Goal: Information Seeking & Learning: Learn about a topic

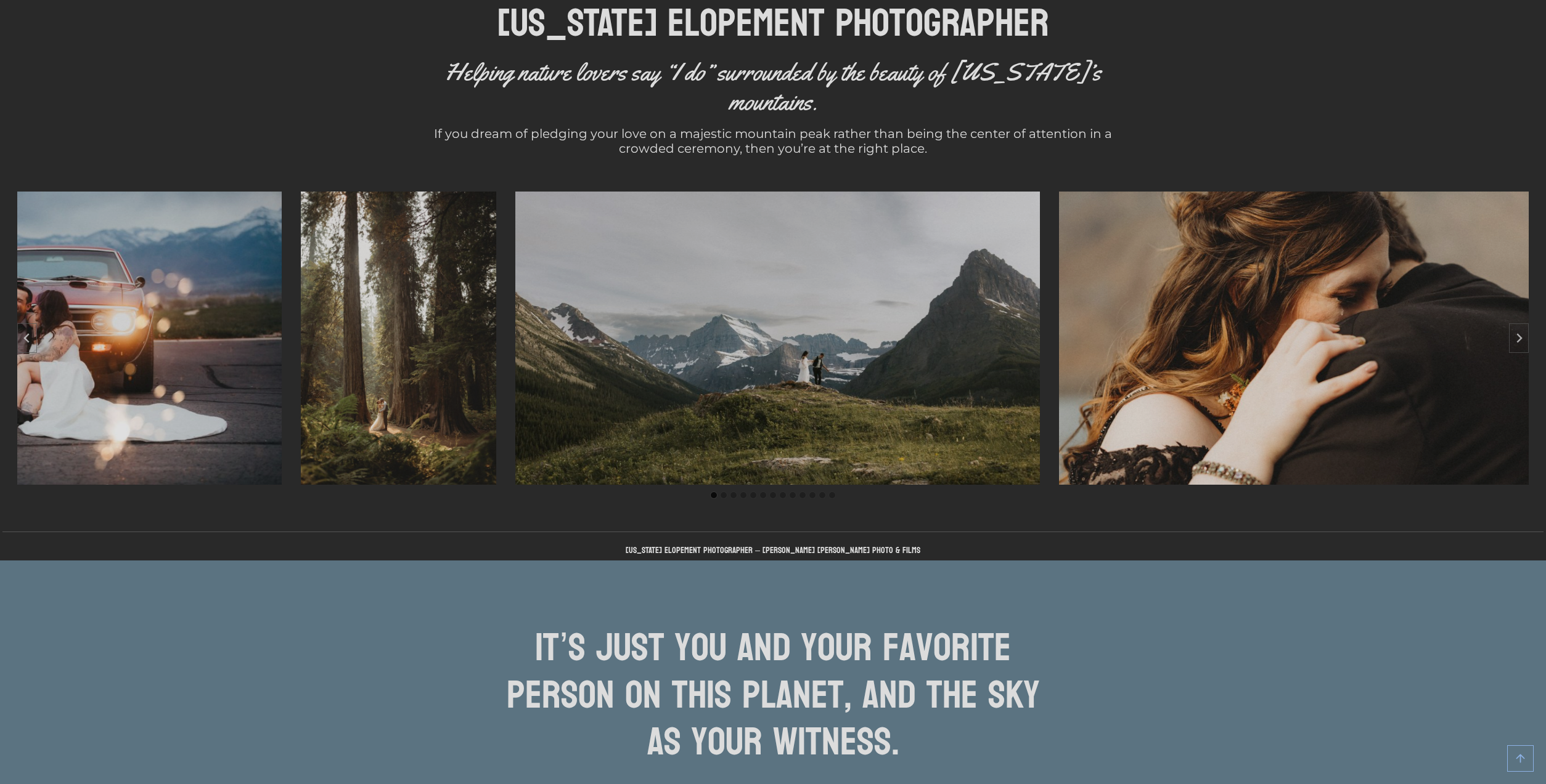
scroll to position [466, 0]
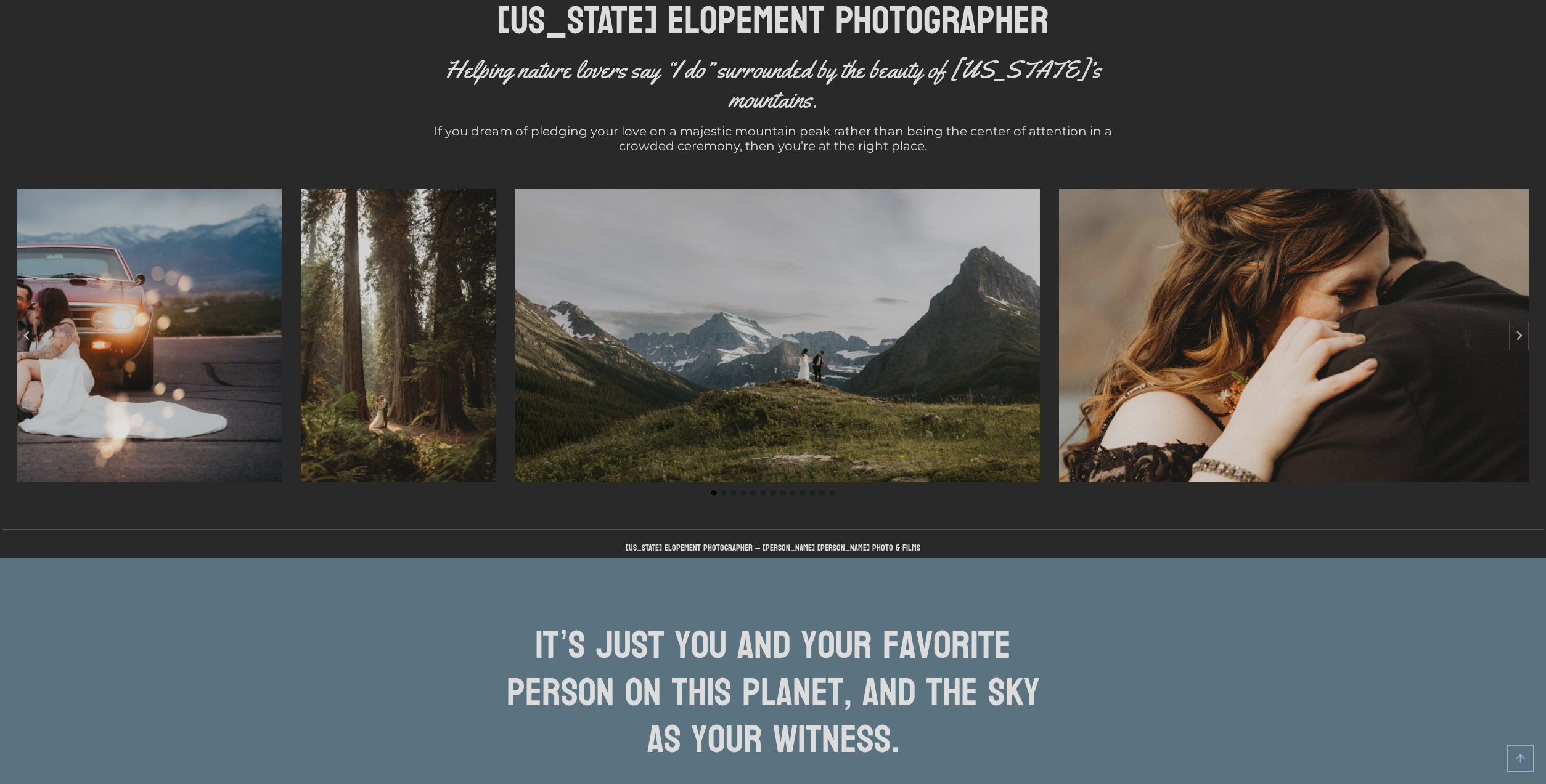
click at [795, 316] on img "1 of 13" at bounding box center [777, 336] width 525 height 293
click at [648, 314] on img "1 of 13" at bounding box center [777, 336] width 525 height 293
drag, startPoint x: 648, startPoint y: 314, endPoint x: 552, endPoint y: 316, distance: 96.0
click at [648, 314] on img "1 of 13" at bounding box center [777, 336] width 525 height 293
drag, startPoint x: 445, startPoint y: 325, endPoint x: 470, endPoint y: 338, distance: 28.2
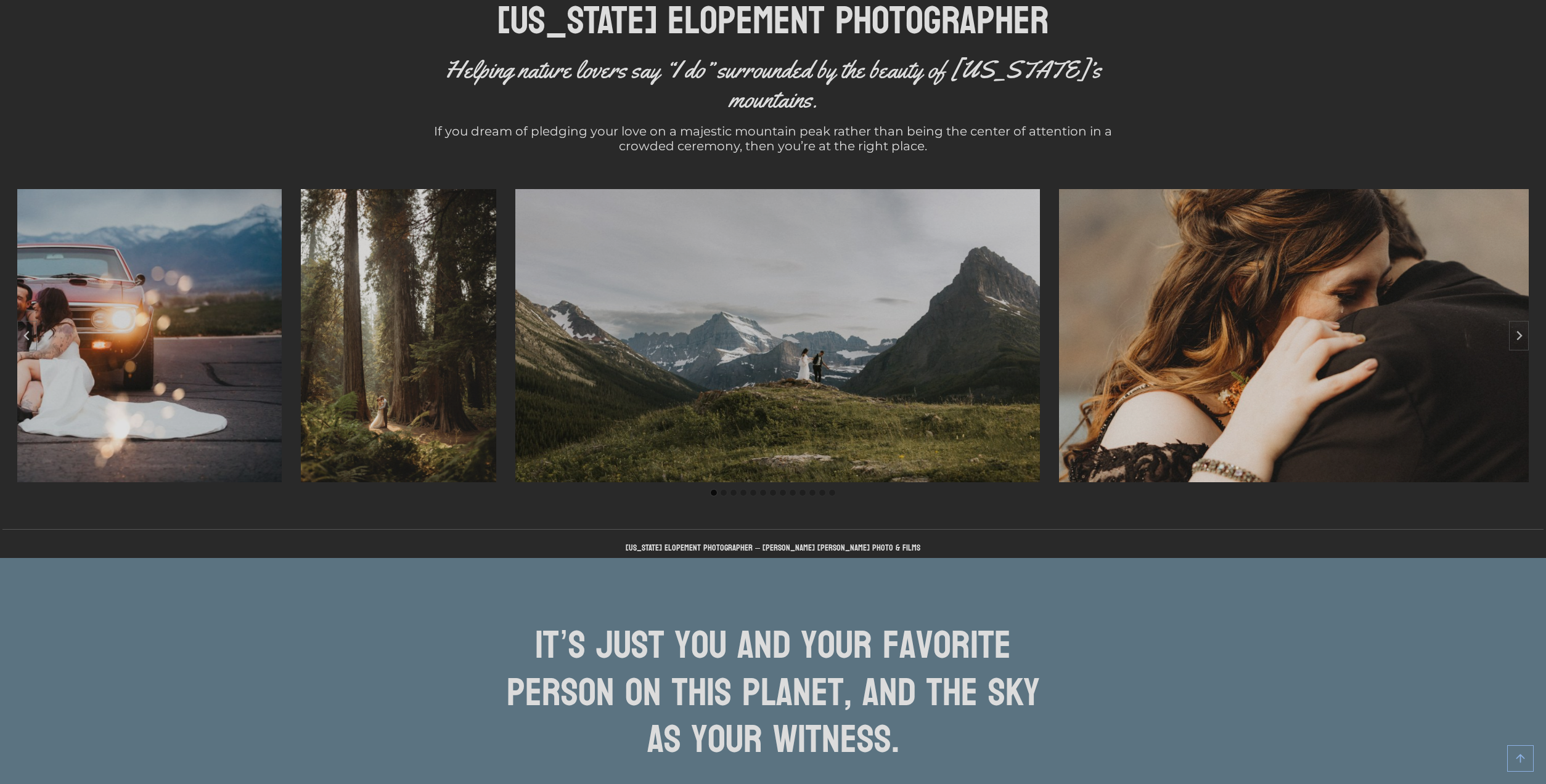
click at [445, 325] on img "13 of 13" at bounding box center [399, 336] width 196 height 293
click at [1519, 331] on icon "Next slide" at bounding box center [1518, 336] width 10 height 10
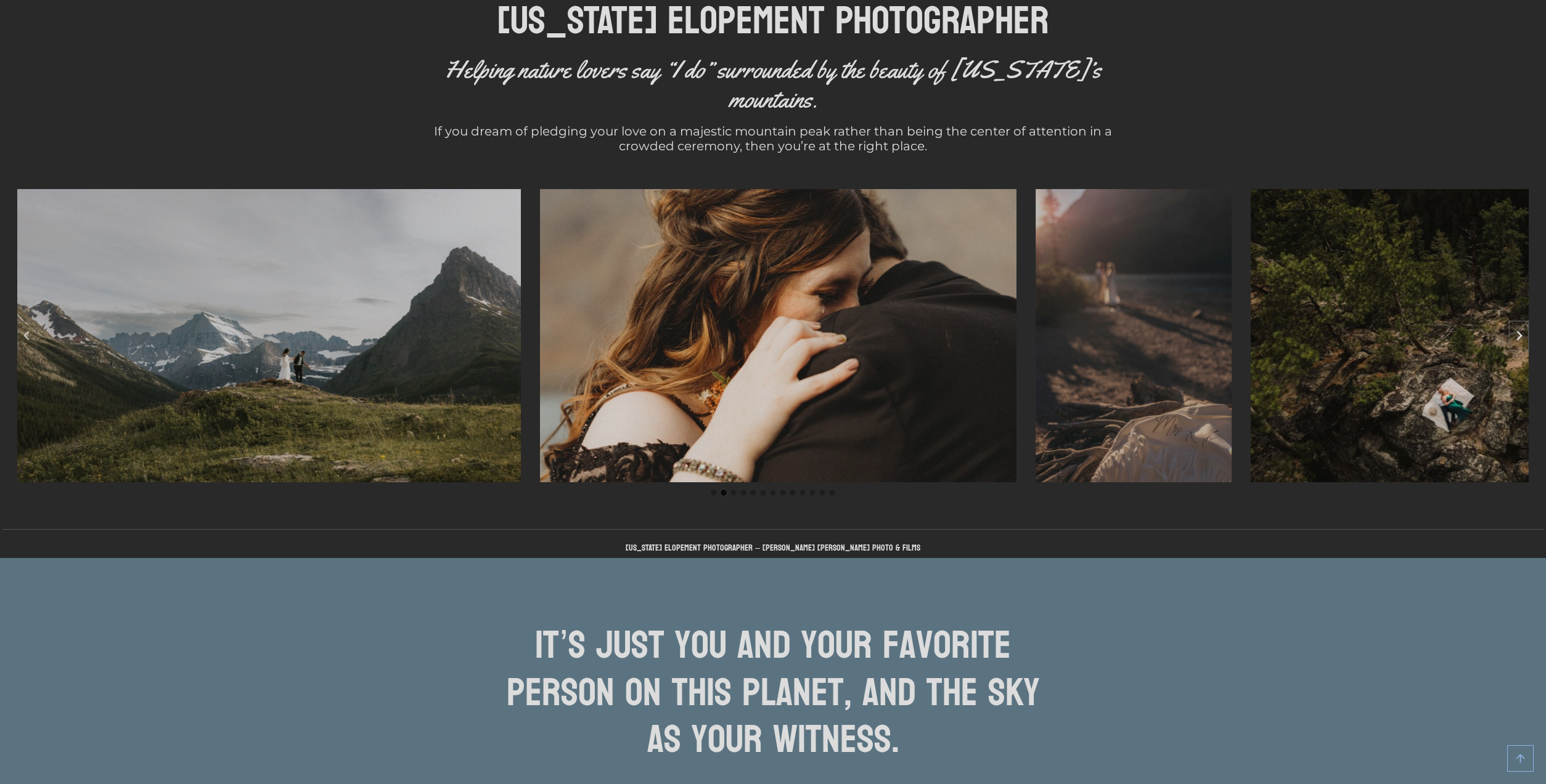
click at [1522, 331] on icon "Next slide" at bounding box center [1519, 336] width 6 height 10
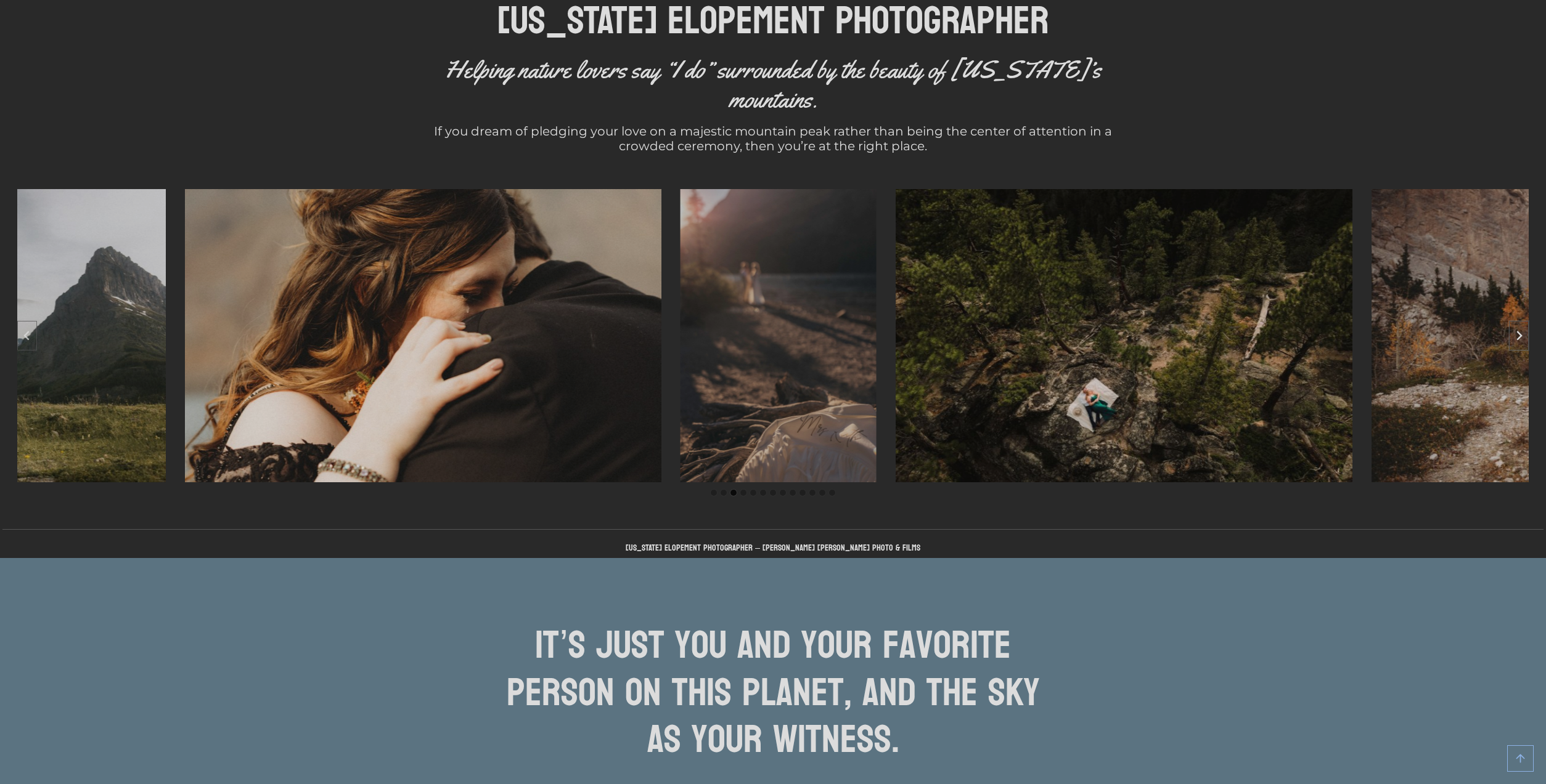
drag, startPoint x: 1525, startPoint y: 306, endPoint x: 1447, endPoint y: 302, distance: 78.1
click at [1522, 331] on icon "Next slide" at bounding box center [1519, 336] width 6 height 10
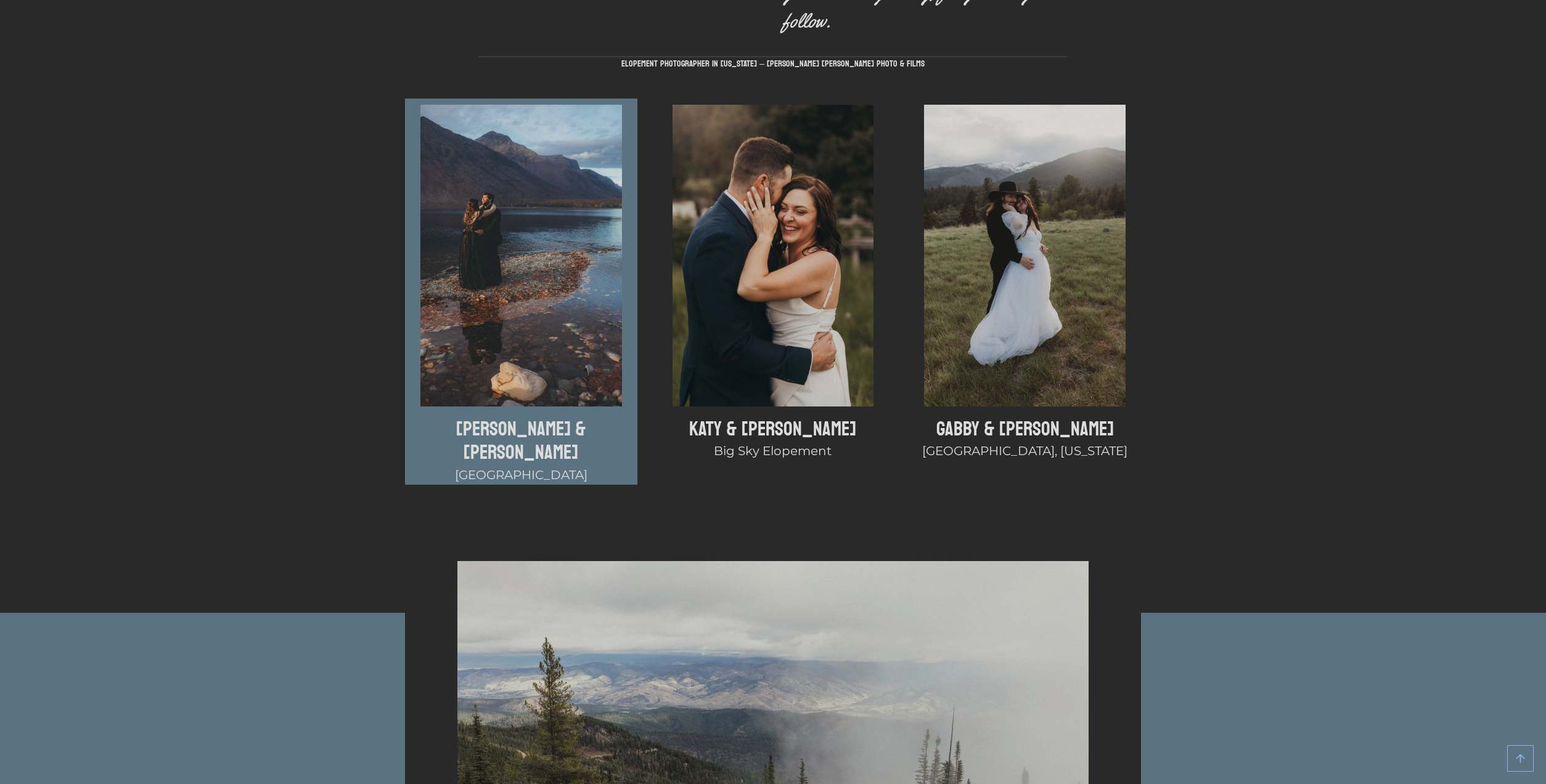
scroll to position [4561, 0]
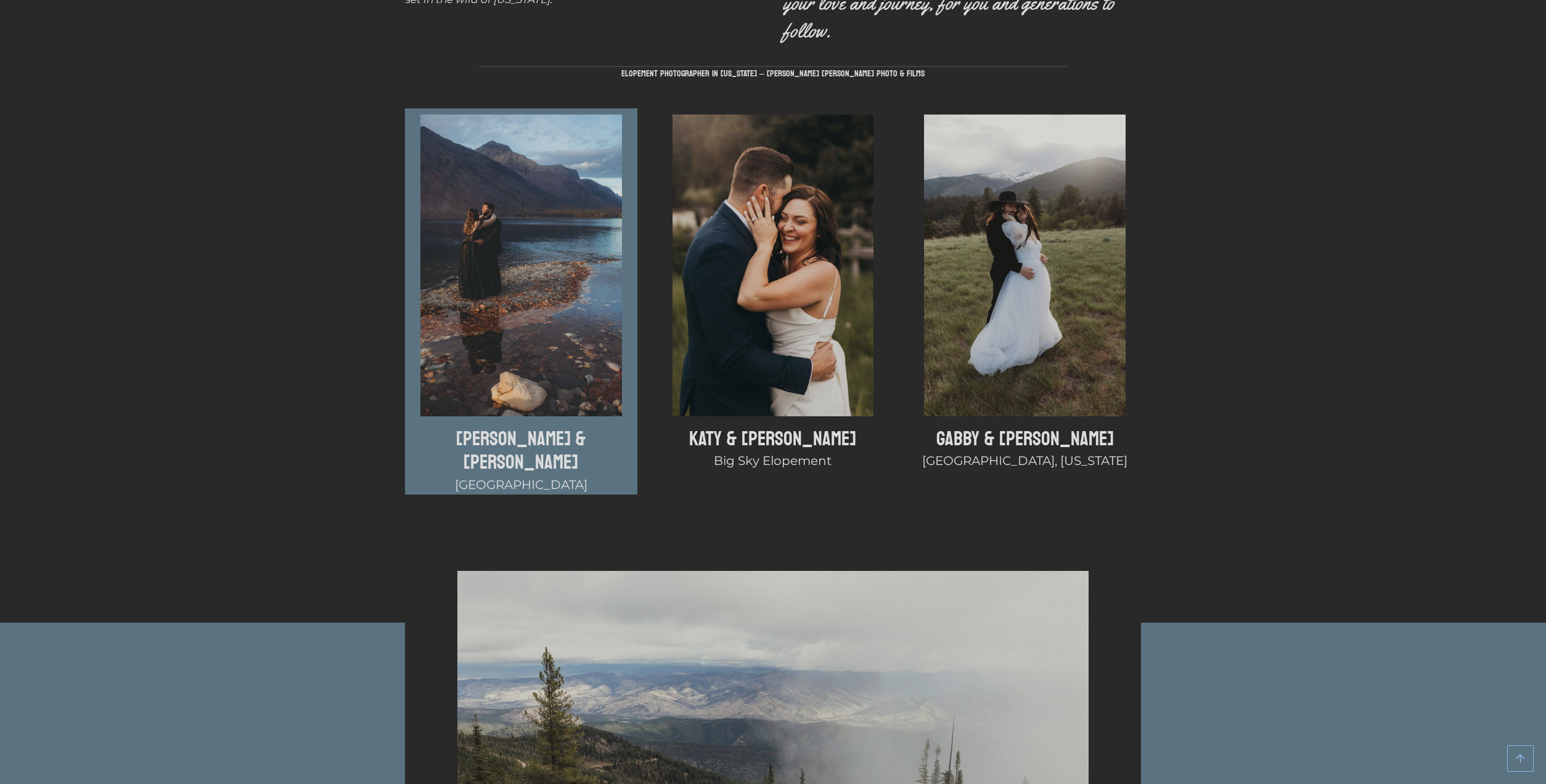
click at [559, 298] on img at bounding box center [521, 265] width 201 height 302
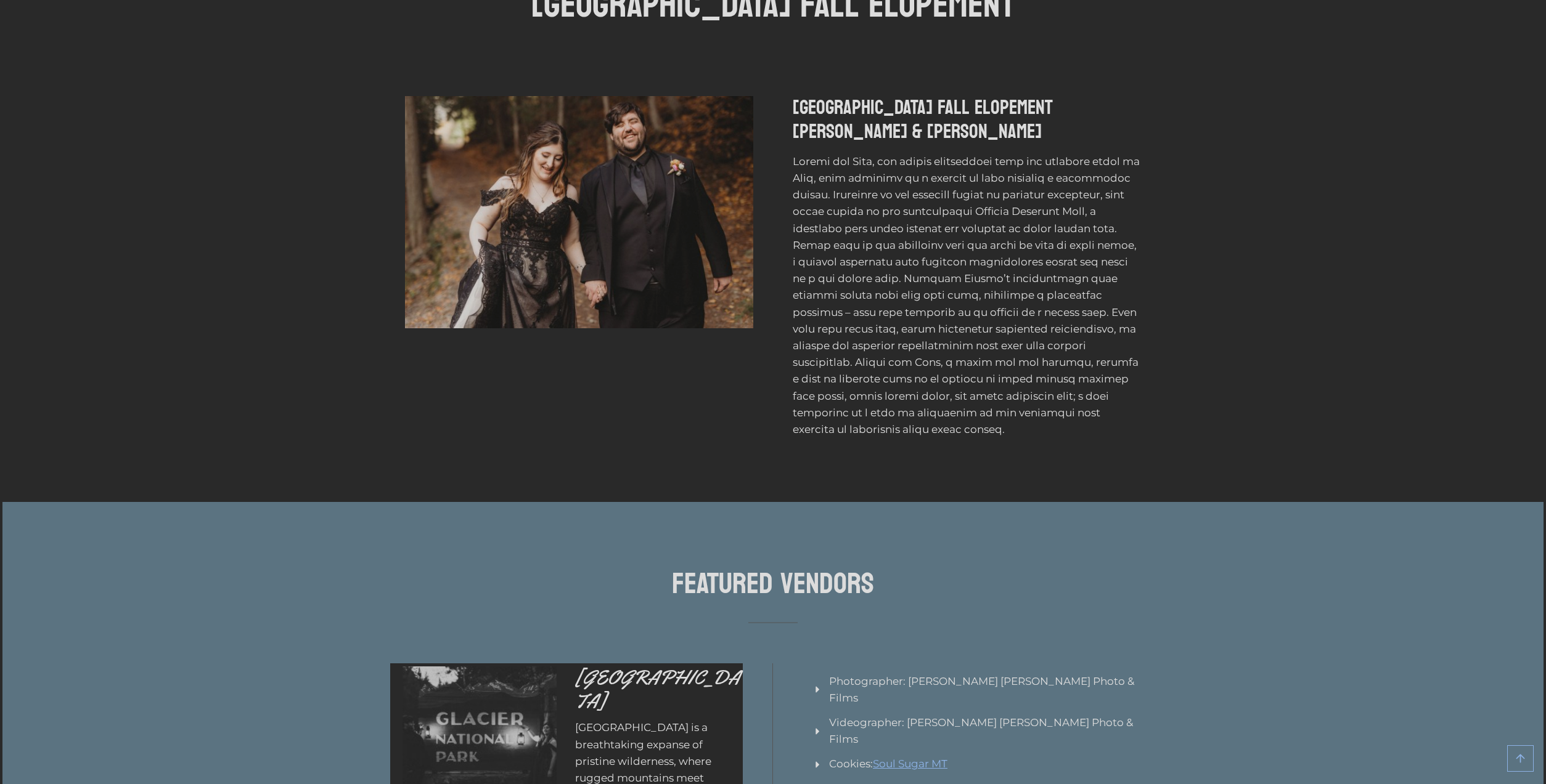
drag, startPoint x: 600, startPoint y: 242, endPoint x: 582, endPoint y: 310, distance: 70.3
click at [600, 242] on img at bounding box center [578, 211] width 348 height 232
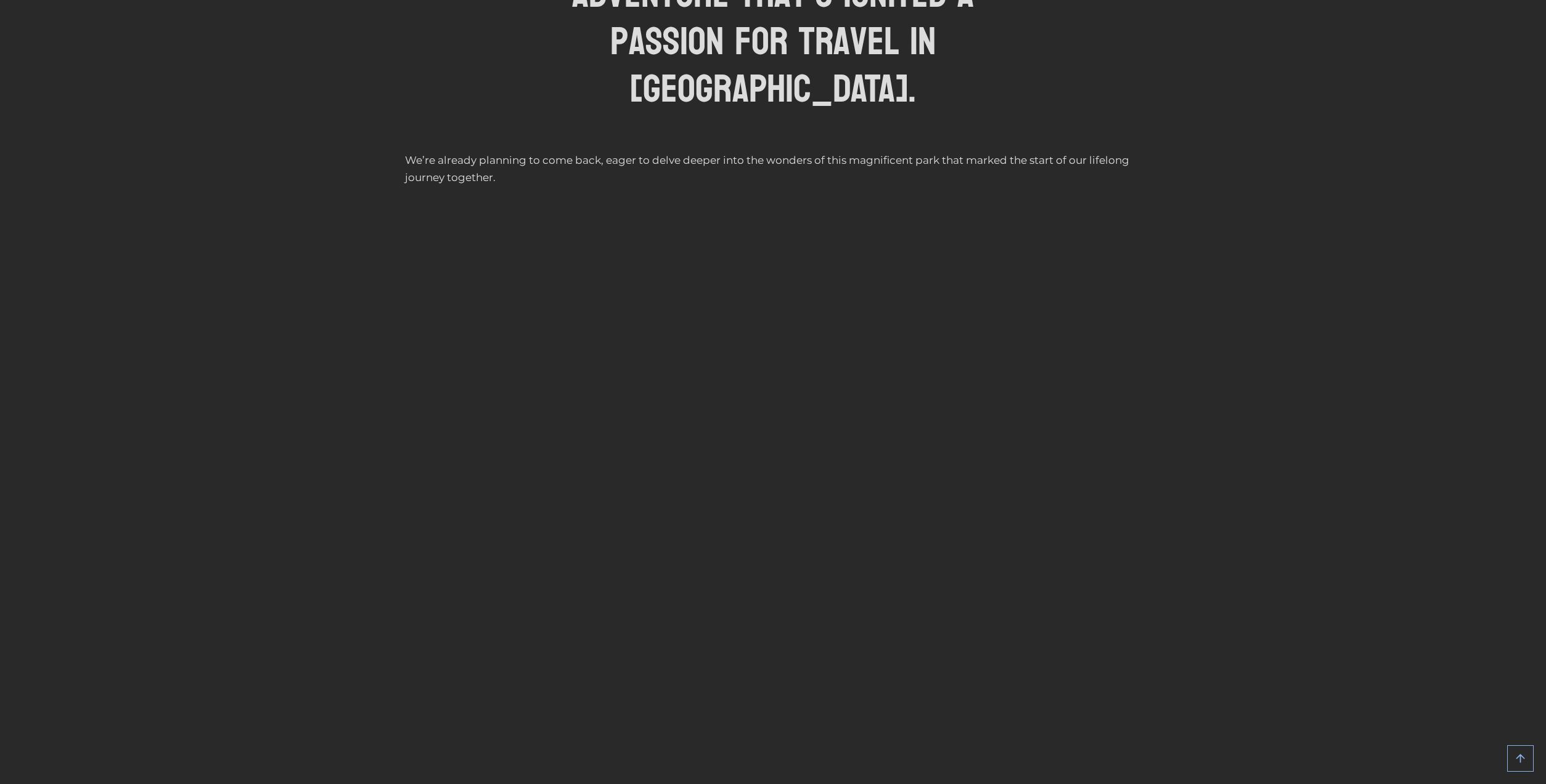
scroll to position [2131, 0]
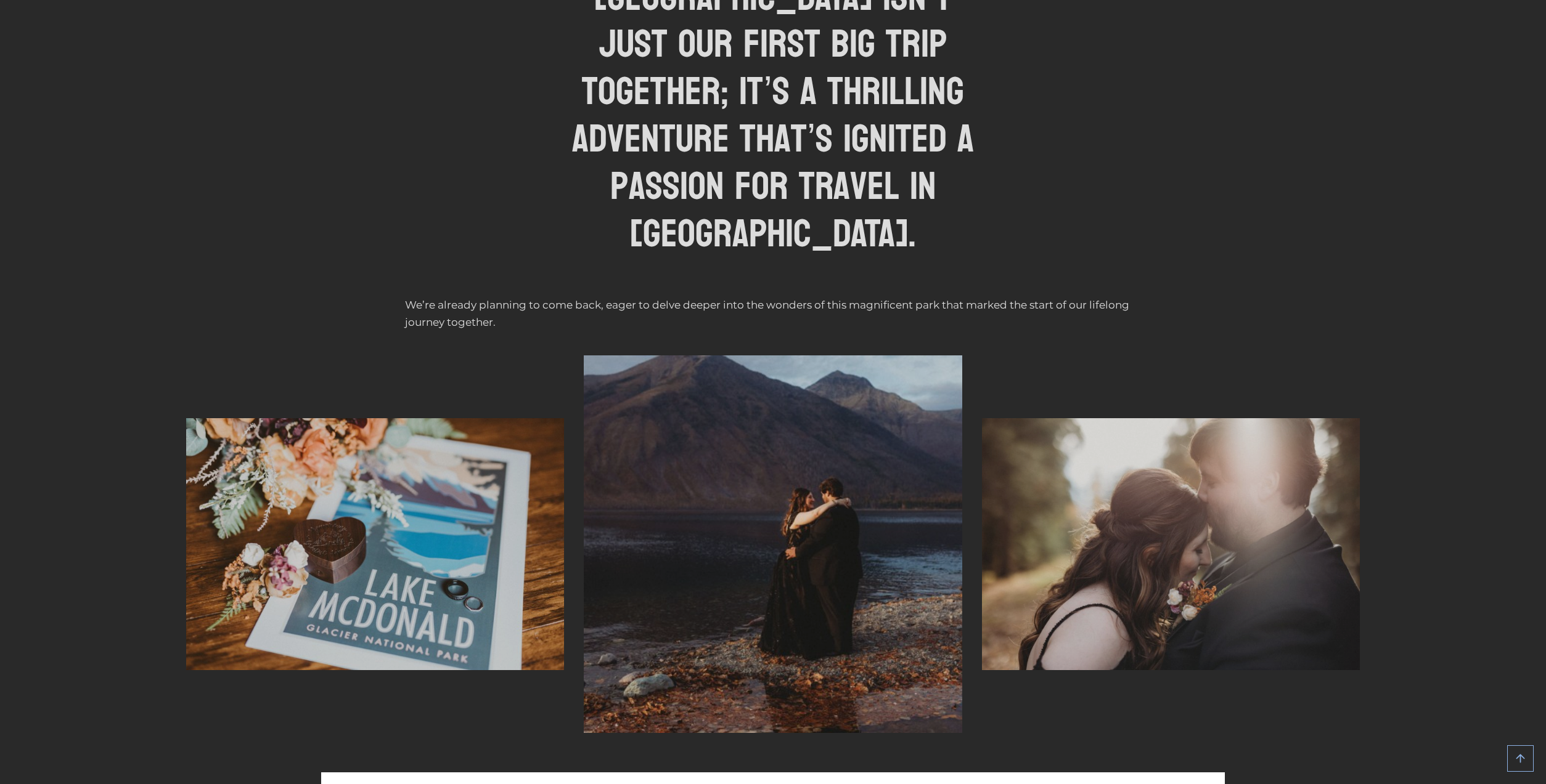
click at [769, 426] on img at bounding box center [773, 544] width 378 height 378
click at [1185, 421] on img at bounding box center [1170, 544] width 378 height 252
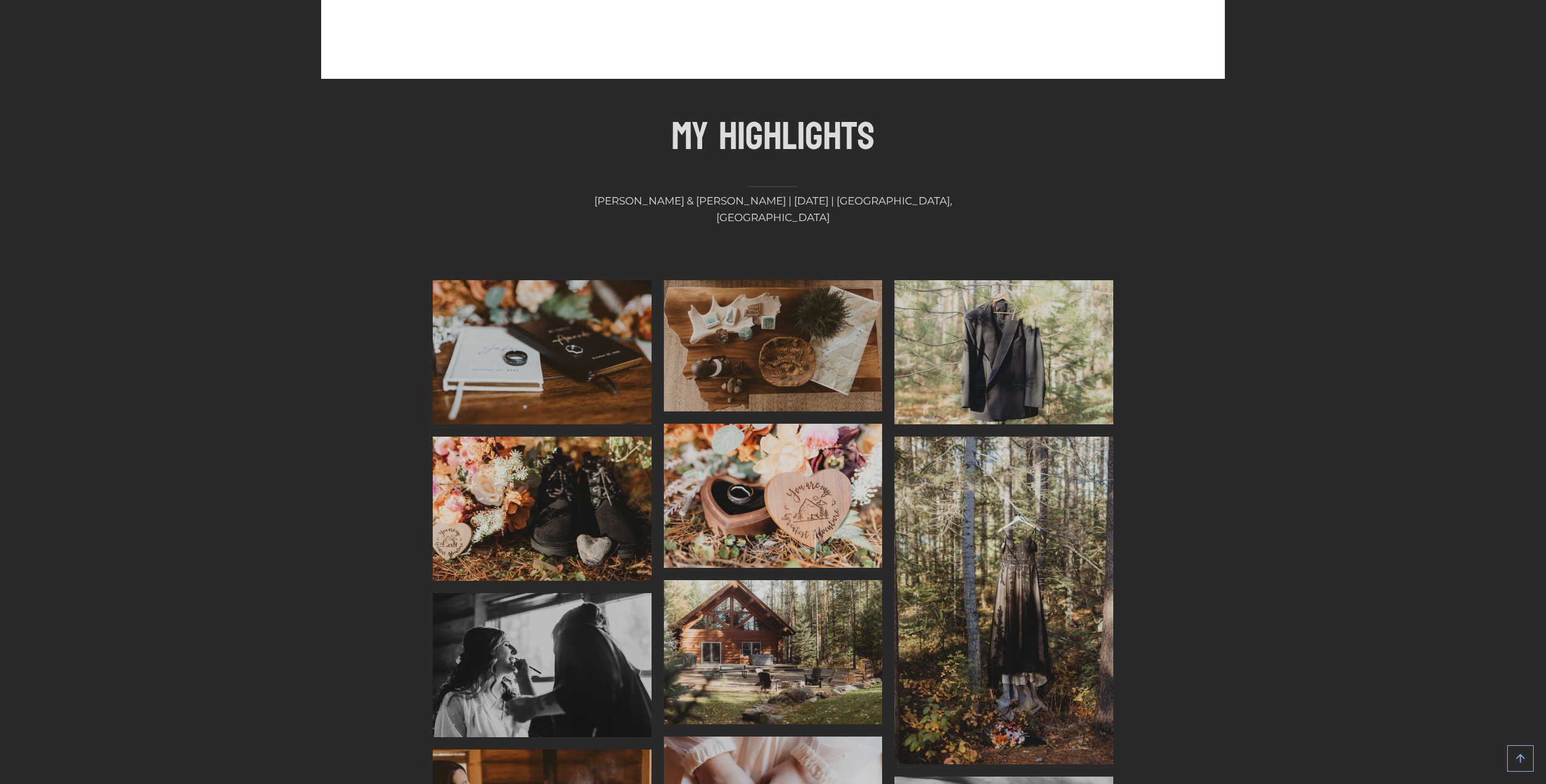
scroll to position [3346, 0]
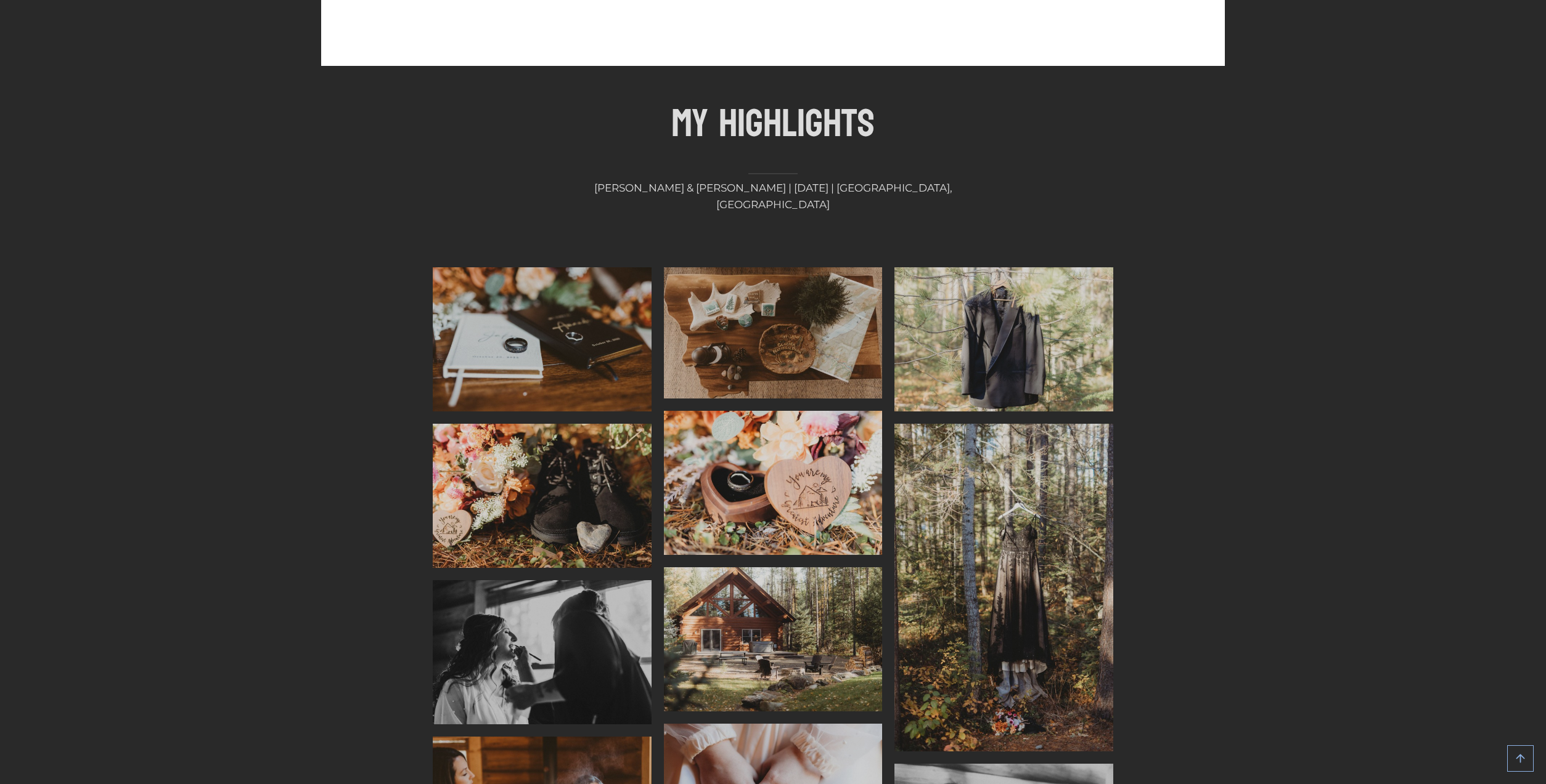
click at [762, 411] on img "Display this image in a lightbox" at bounding box center [773, 483] width 219 height 144
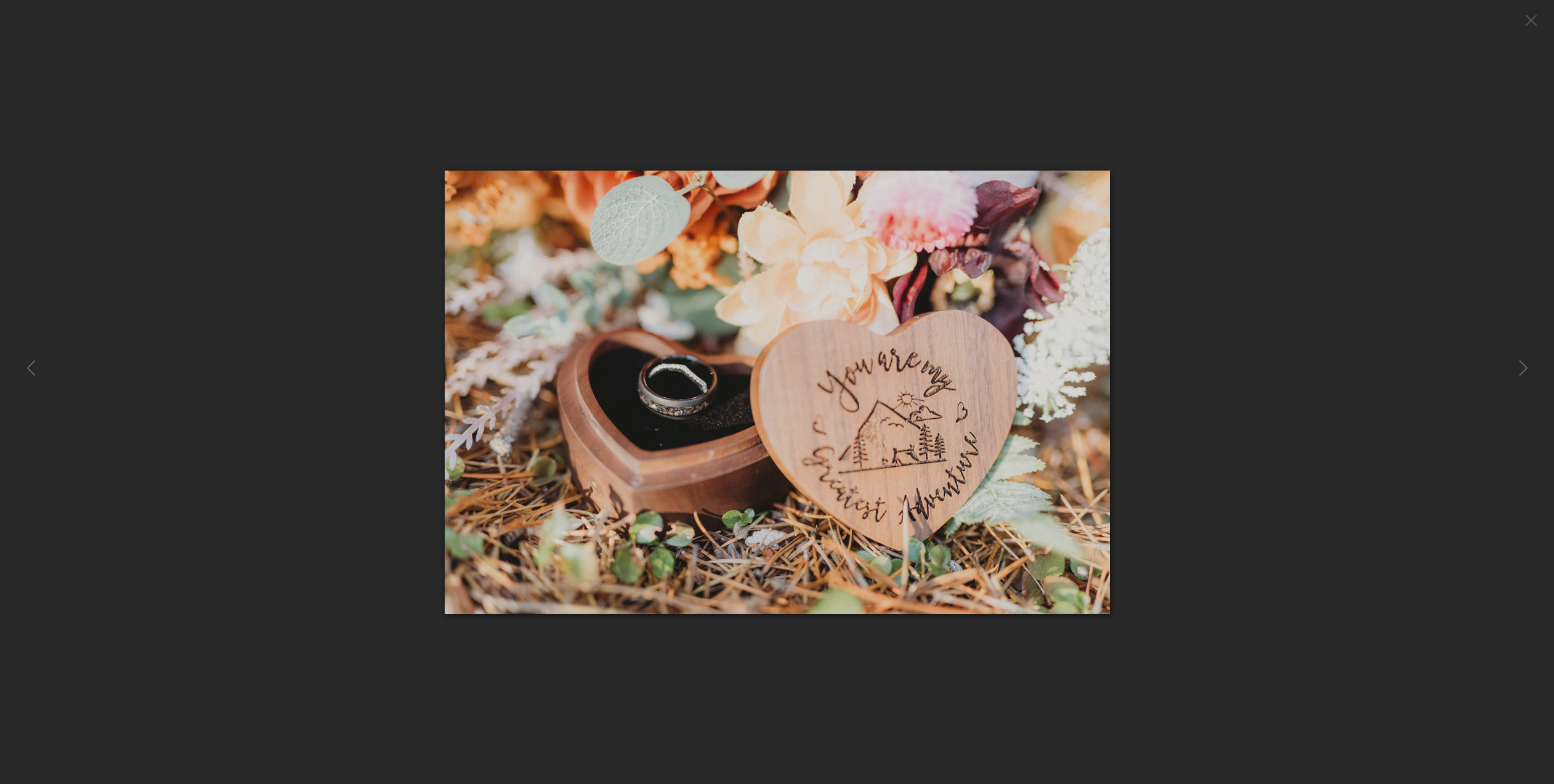
drag, startPoint x: 1288, startPoint y: 414, endPoint x: 1269, endPoint y: 412, distance: 19.1
click at [1288, 414] on div at bounding box center [777, 392] width 1554 height 443
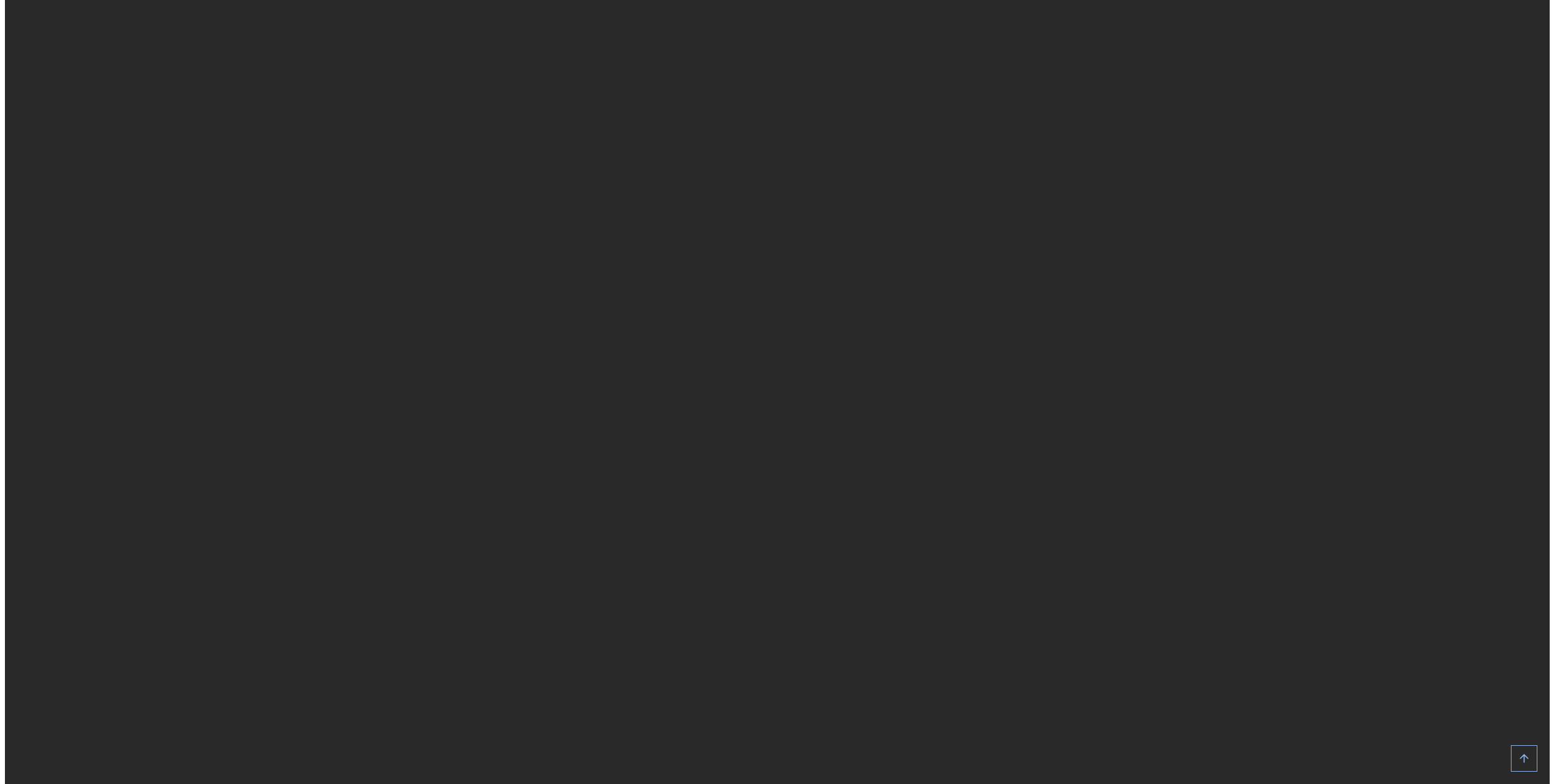
scroll to position [6631, 0]
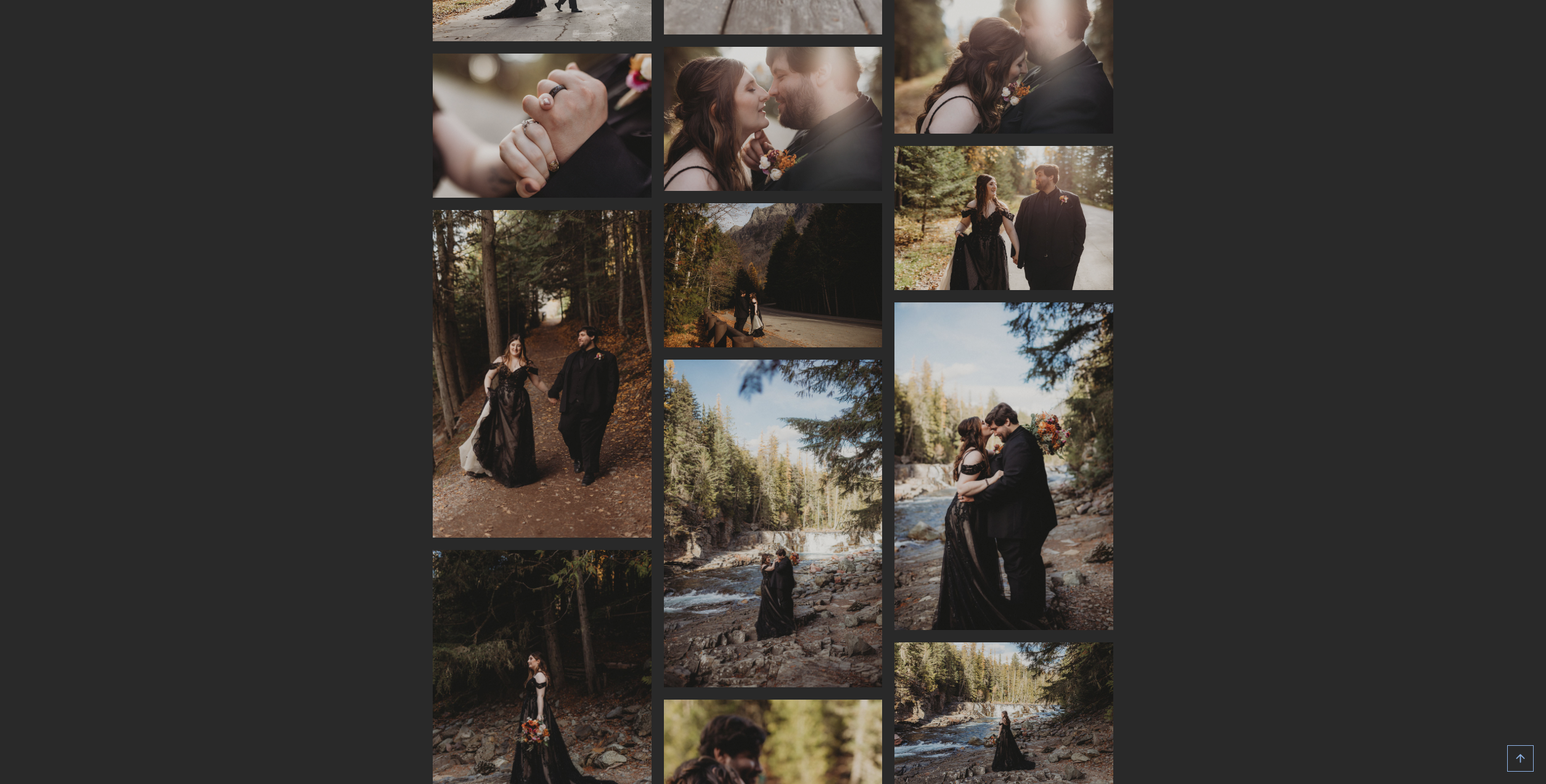
click at [1024, 356] on img "Display this image in a lightbox" at bounding box center [1004, 466] width 219 height 328
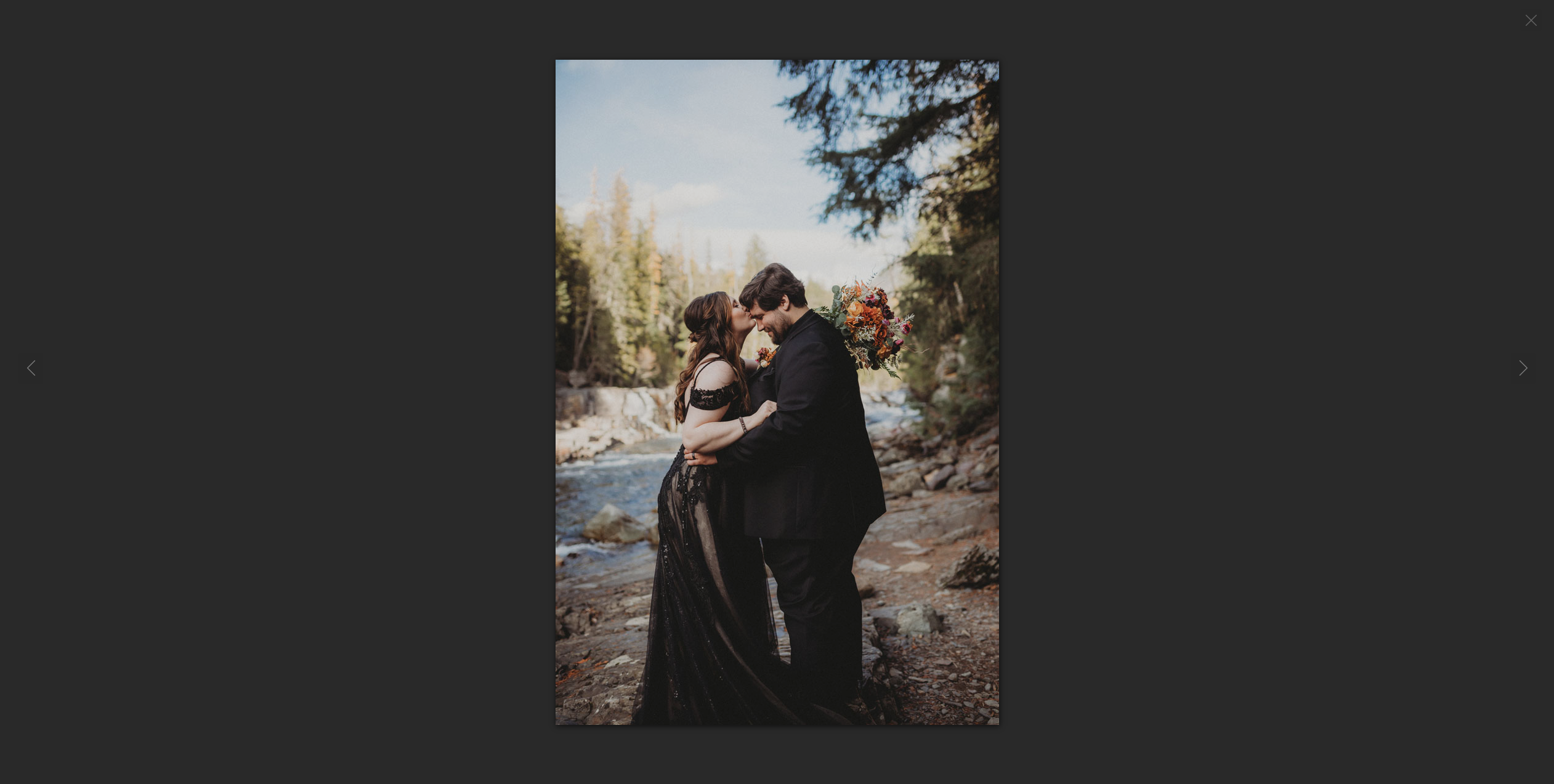
drag, startPoint x: 387, startPoint y: 365, endPoint x: 445, endPoint y: 374, distance: 58.7
click at [387, 366] on div at bounding box center [777, 392] width 1554 height 665
click at [533, 359] on img "Display this image in a lightbox" at bounding box center [542, 376] width 219 height 328
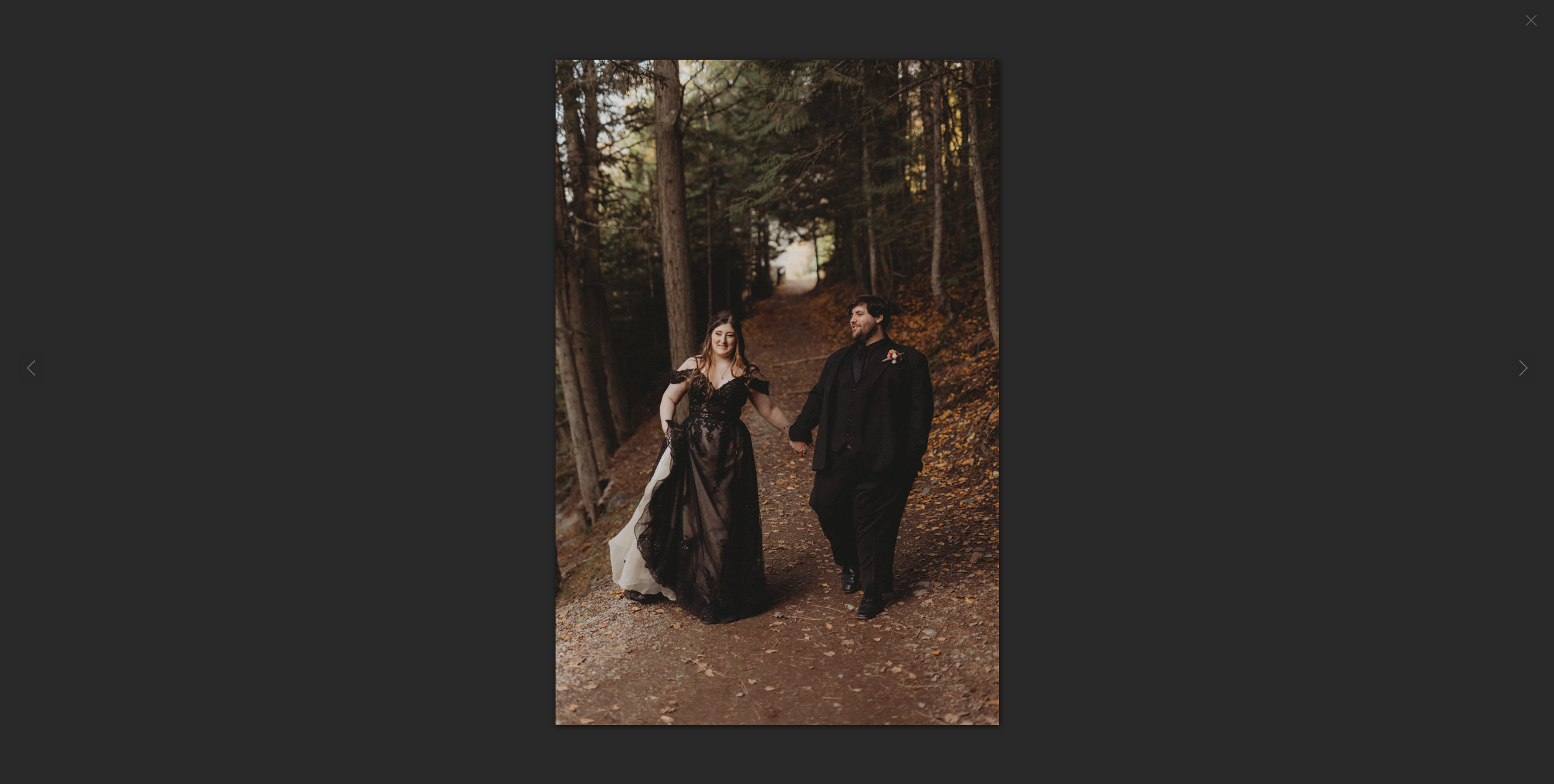
click at [695, 313] on img at bounding box center [778, 392] width 444 height 665
click at [478, 379] on div at bounding box center [777, 392] width 1554 height 665
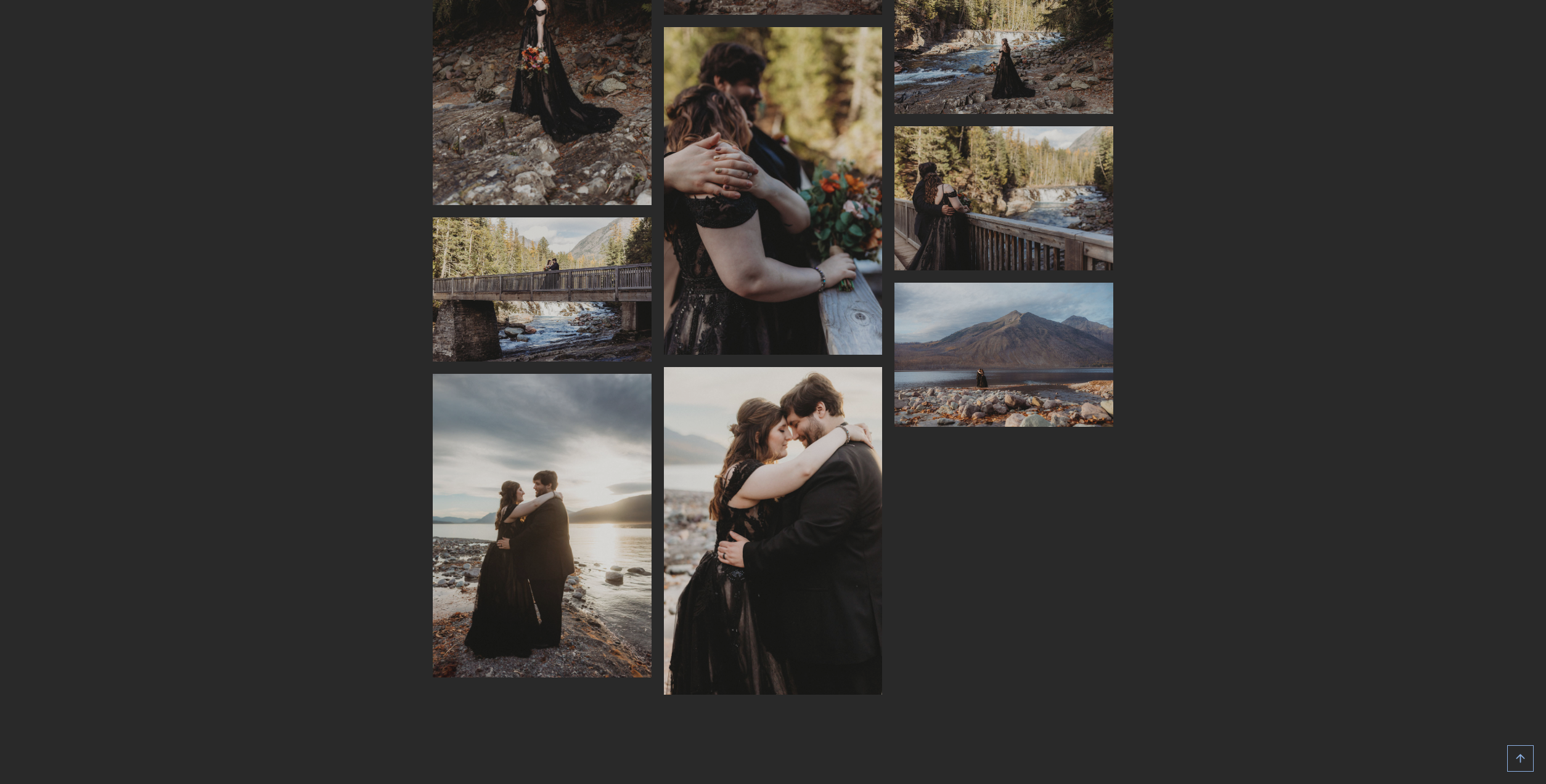
scroll to position [7328, 0]
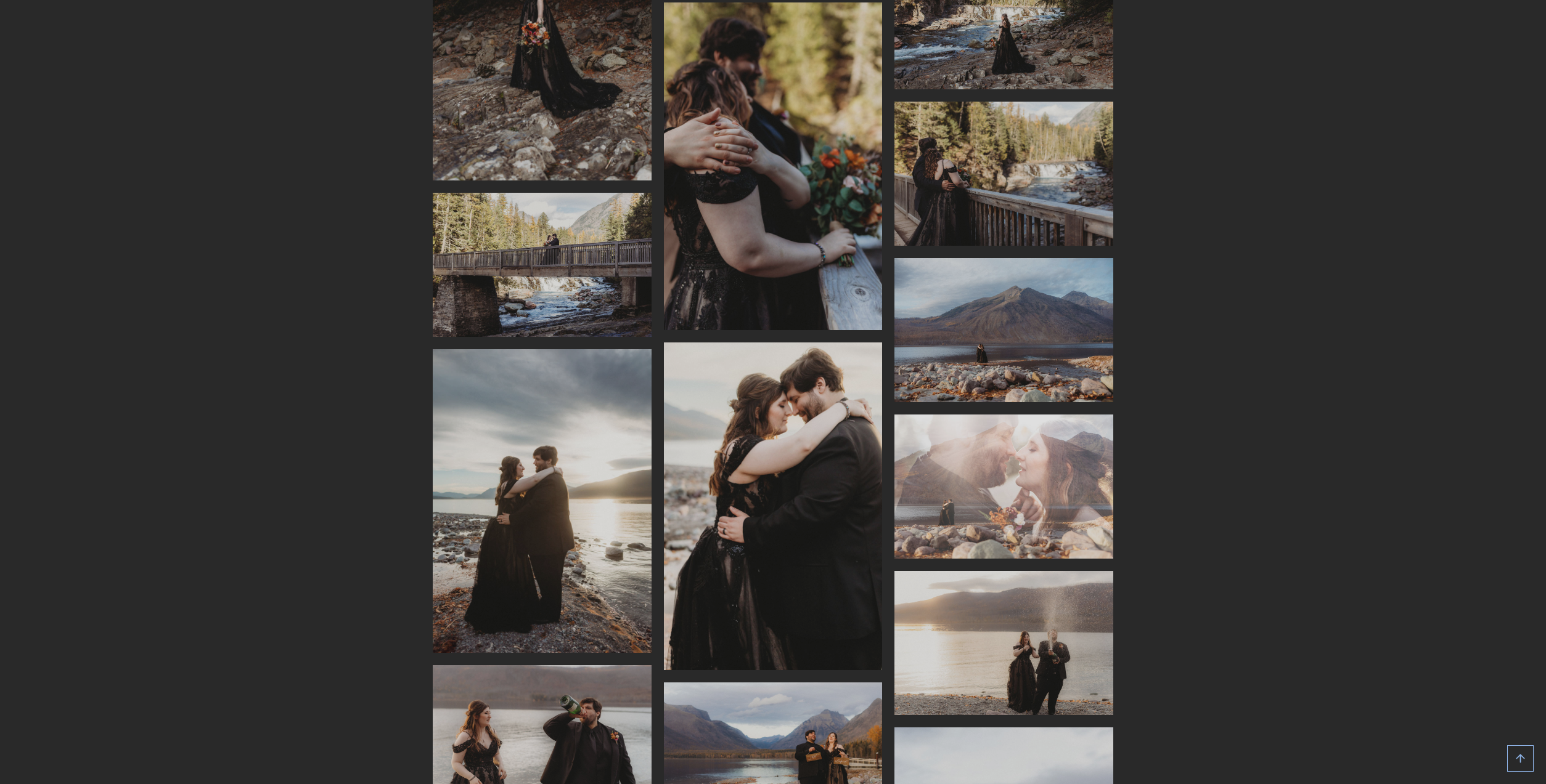
click at [752, 342] on img "Display this image in a lightbox" at bounding box center [773, 506] width 219 height 328
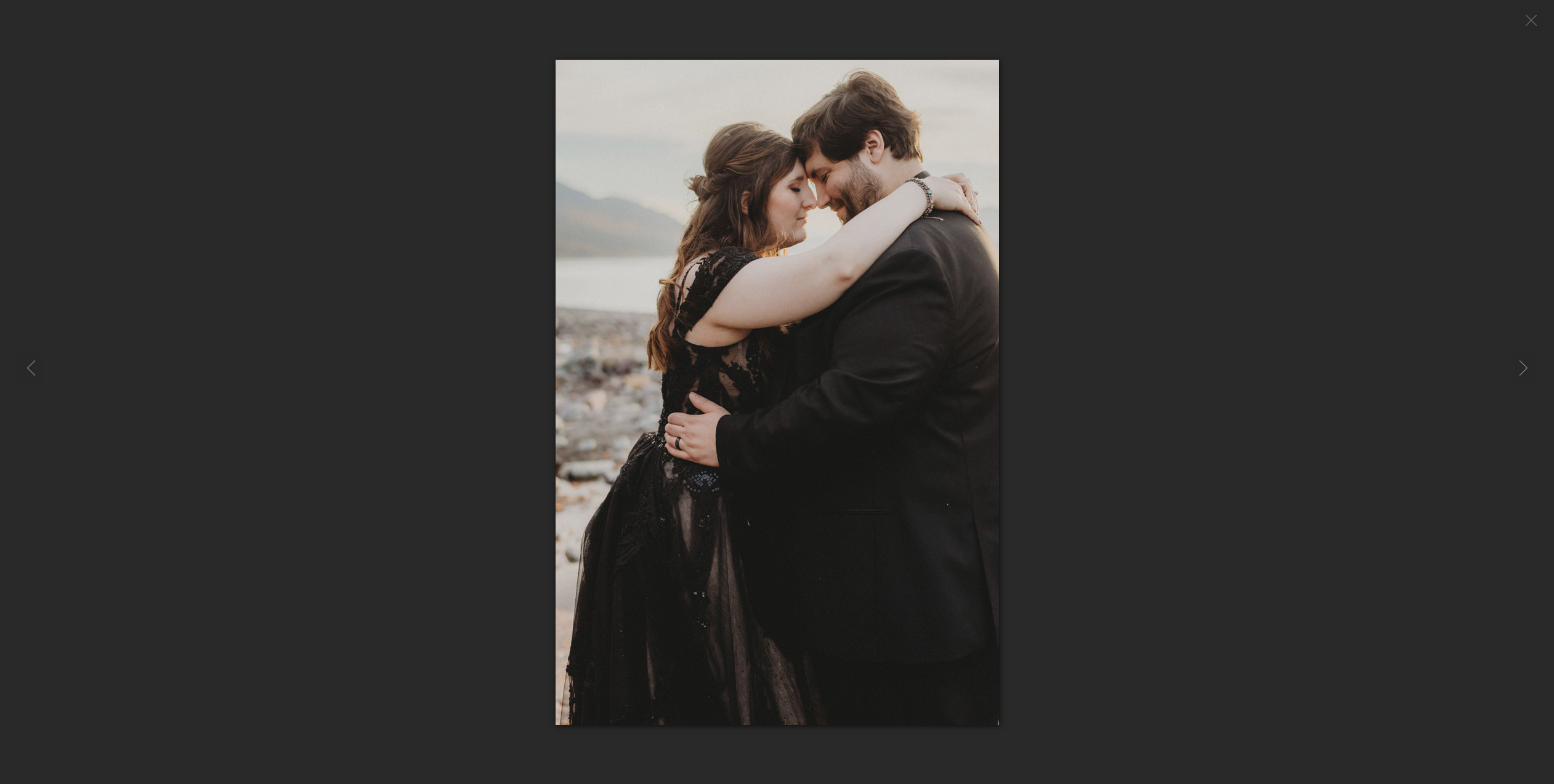
click at [511, 417] on div at bounding box center [777, 392] width 1554 height 665
click at [512, 423] on div at bounding box center [777, 392] width 1554 height 665
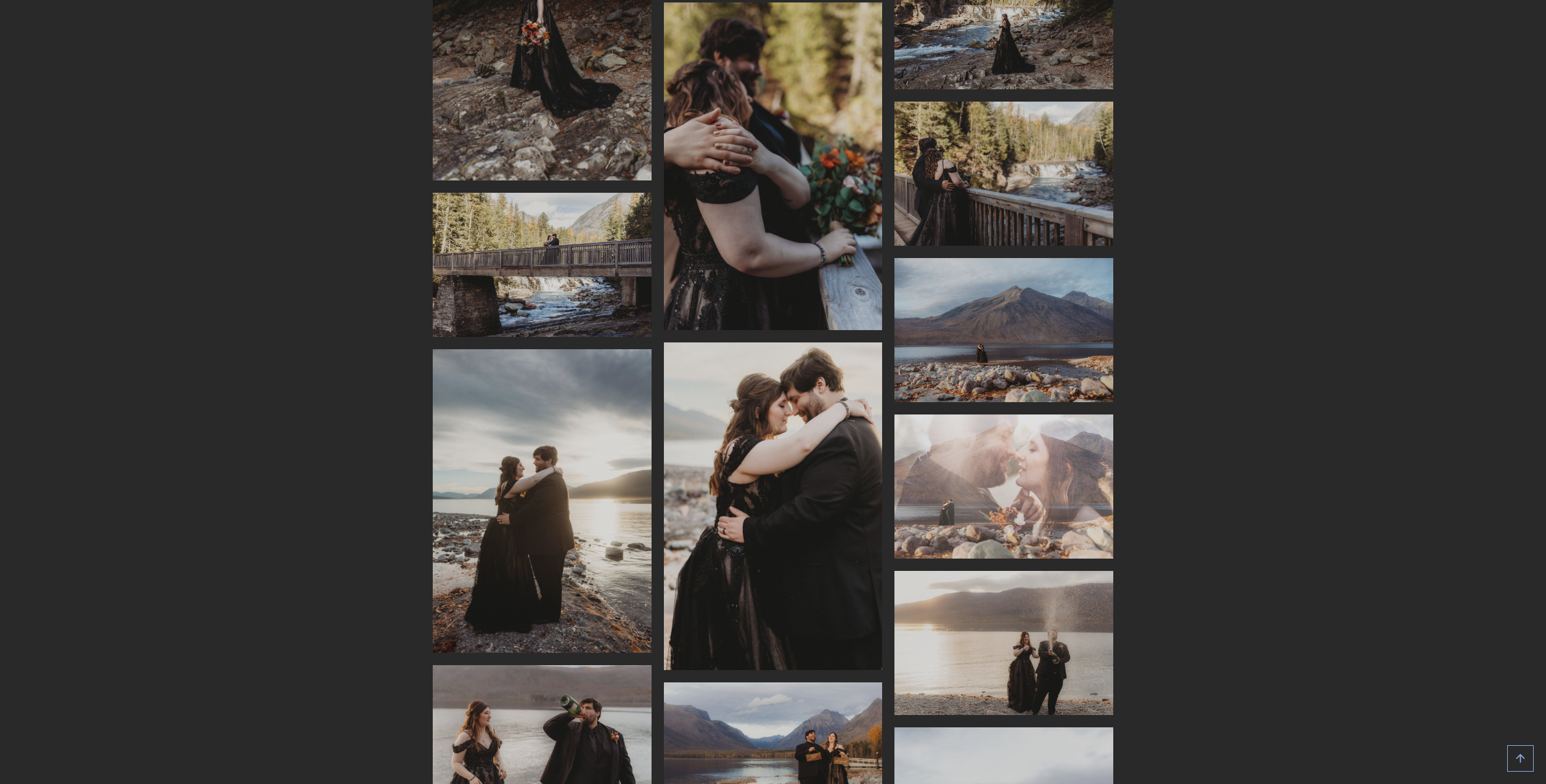
click at [522, 417] on img "Display this image in a lightbox" at bounding box center [542, 500] width 219 height 303
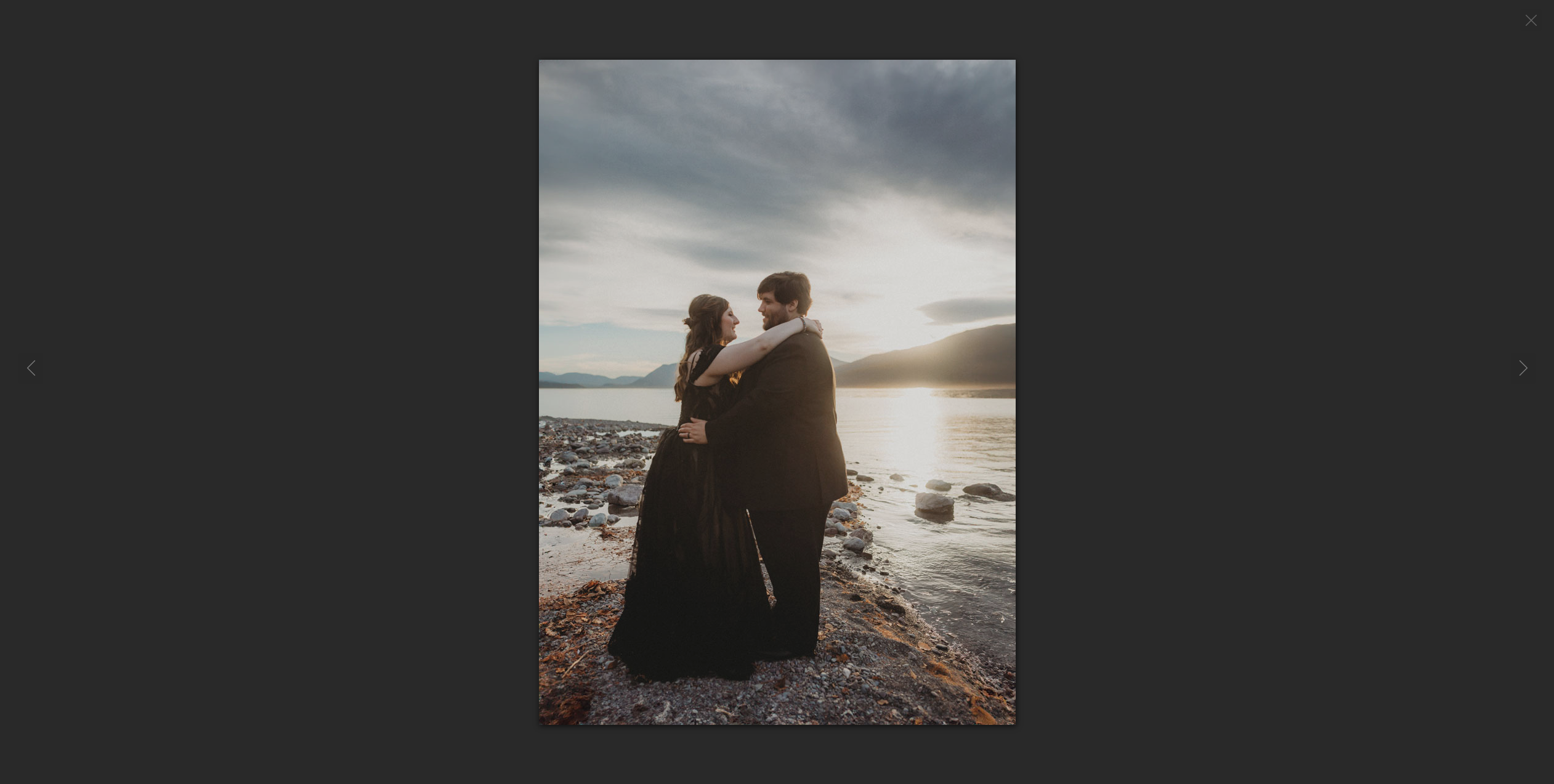
click at [729, 360] on img at bounding box center [778, 392] width 477 height 665
click at [745, 359] on img at bounding box center [778, 392] width 477 height 665
drag, startPoint x: 504, startPoint y: 387, endPoint x: 512, endPoint y: 402, distance: 17.0
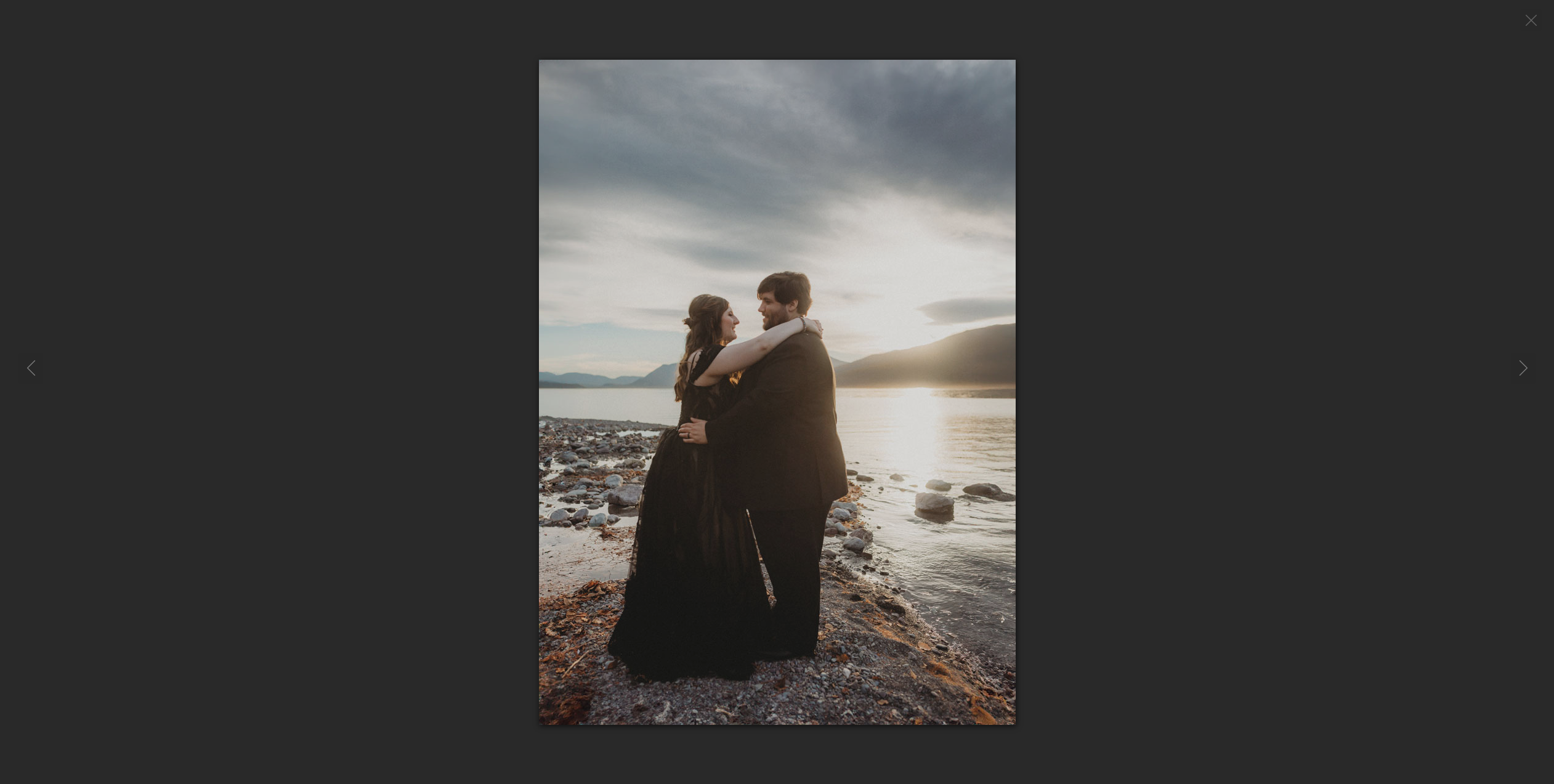
click at [508, 387] on div at bounding box center [777, 392] width 1554 height 665
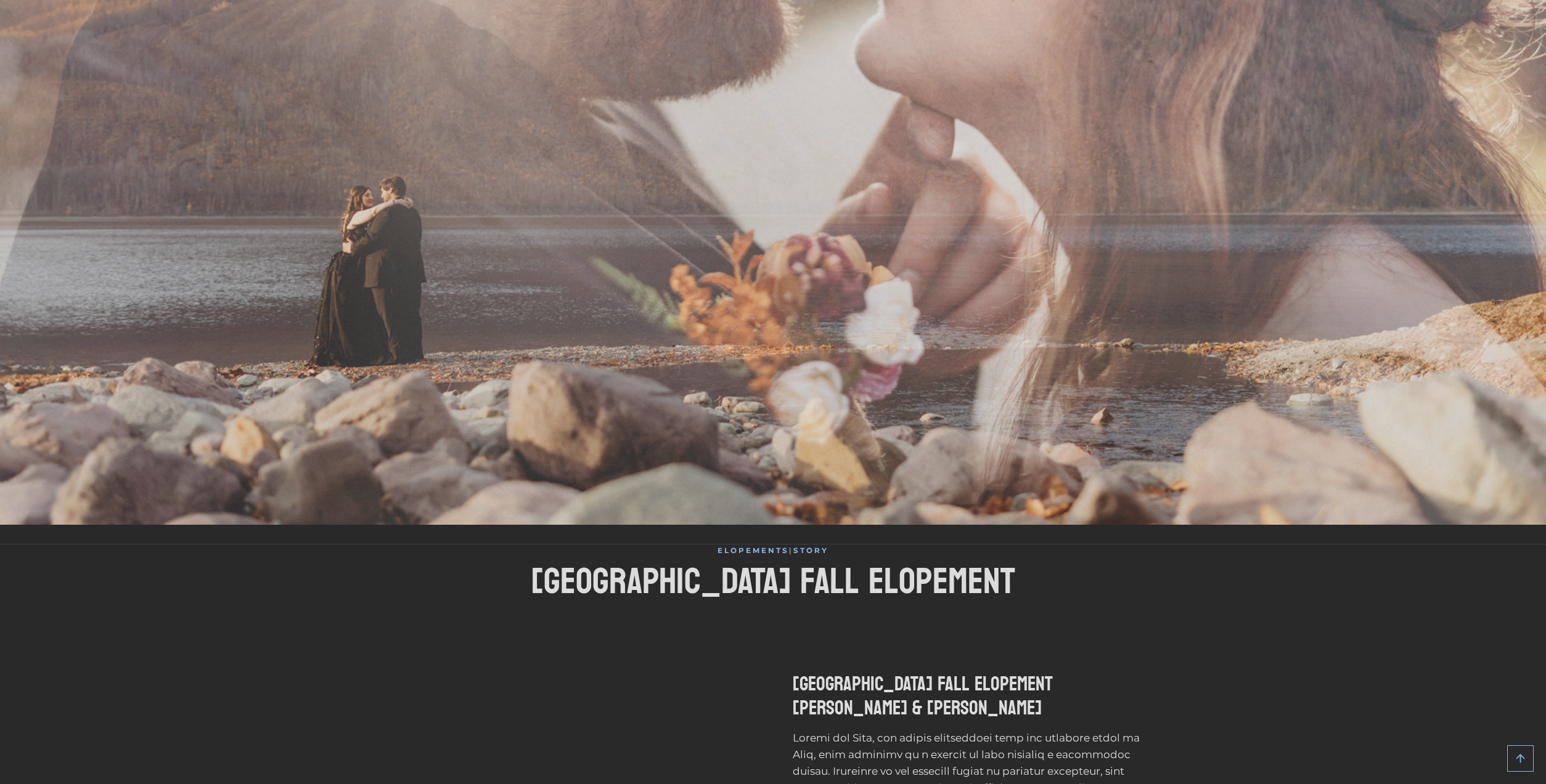
scroll to position [0, 0]
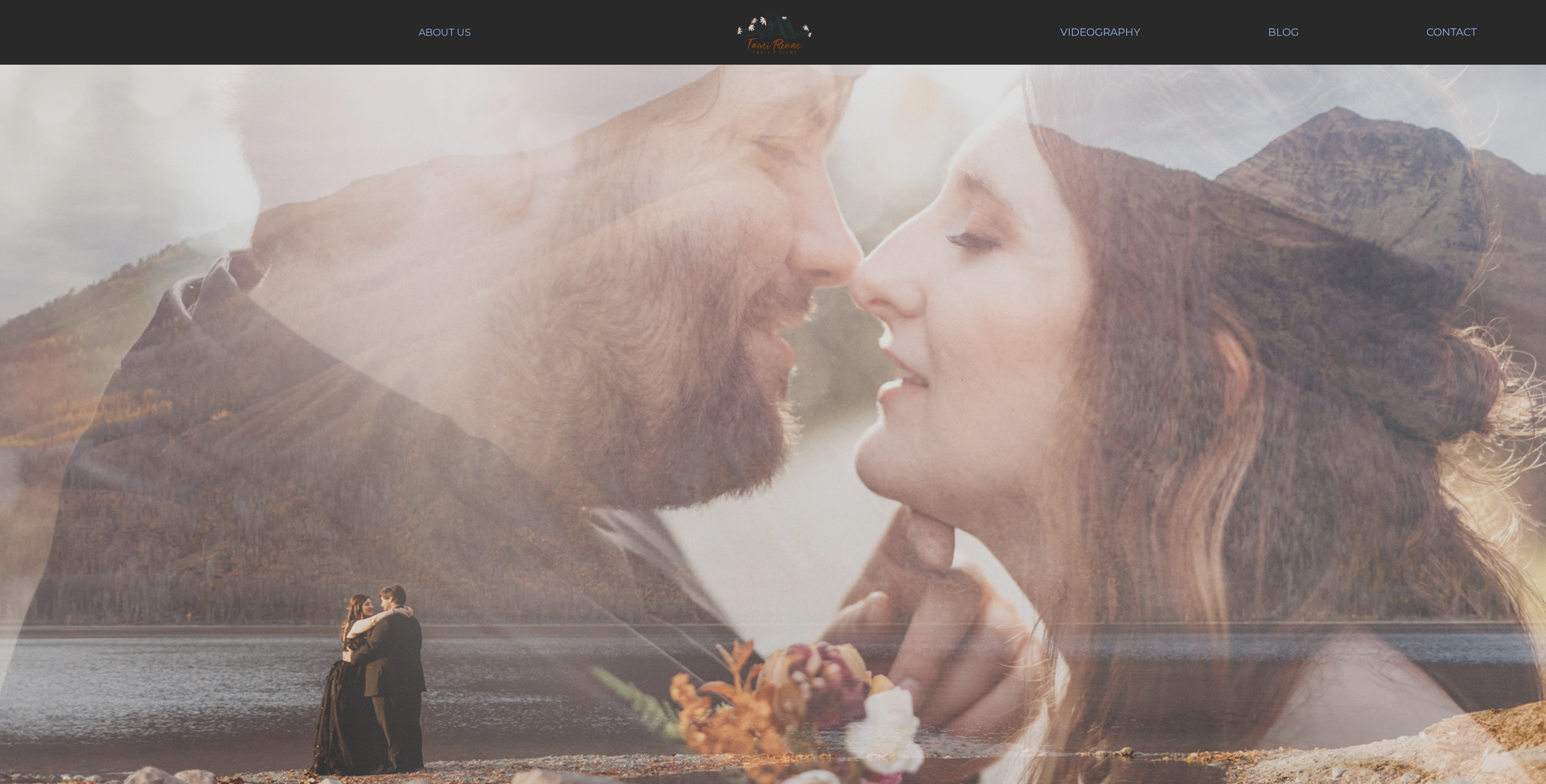
click at [778, 39] on img at bounding box center [773, 32] width 101 height 51
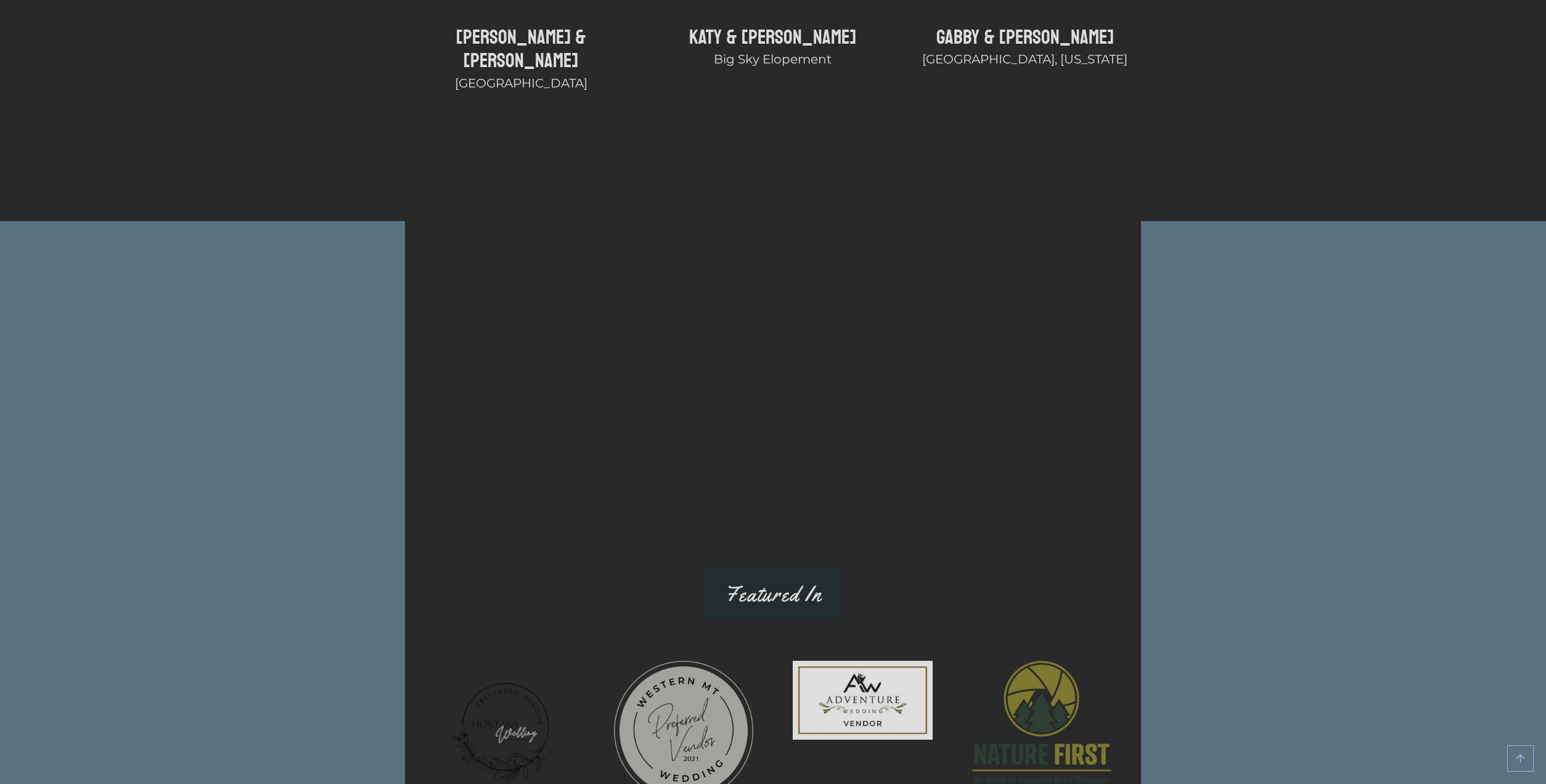
scroll to position [5026, 0]
